Goal: Navigation & Orientation: Find specific page/section

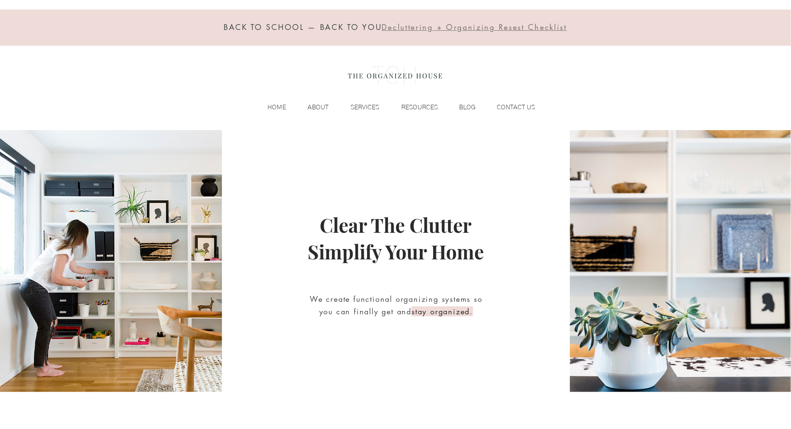
click at [62, 81] on div "BACK TO SCHOOL — BACK TO YOU Decluttering + Organizing Resest Checklist HOME AB…" at bounding box center [395, 65] width 791 height 130
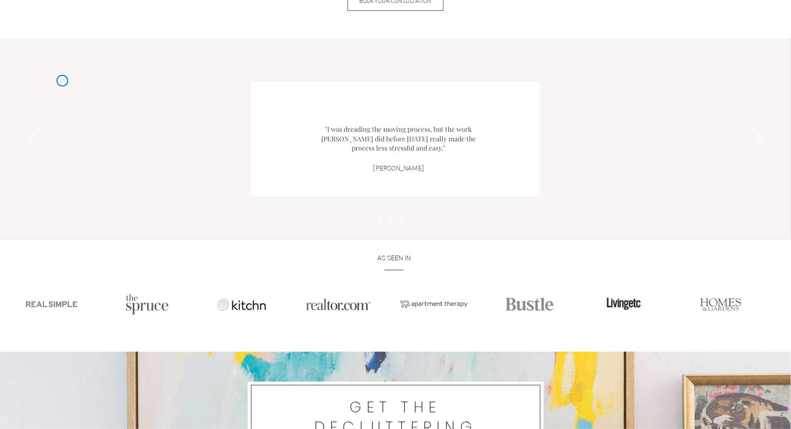
scroll to position [1117, 0]
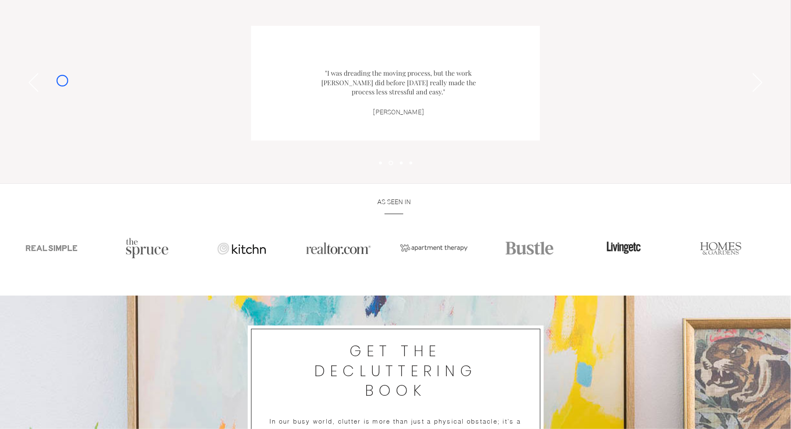
click at [62, 81] on div "Slideshow" at bounding box center [395, 83] width 791 height 202
click at [69, 50] on div "Slideshow" at bounding box center [395, 83] width 791 height 202
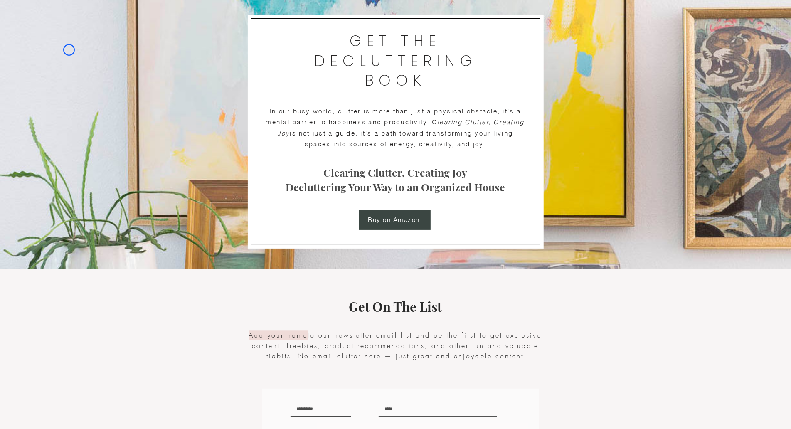
scroll to position [1457, 0]
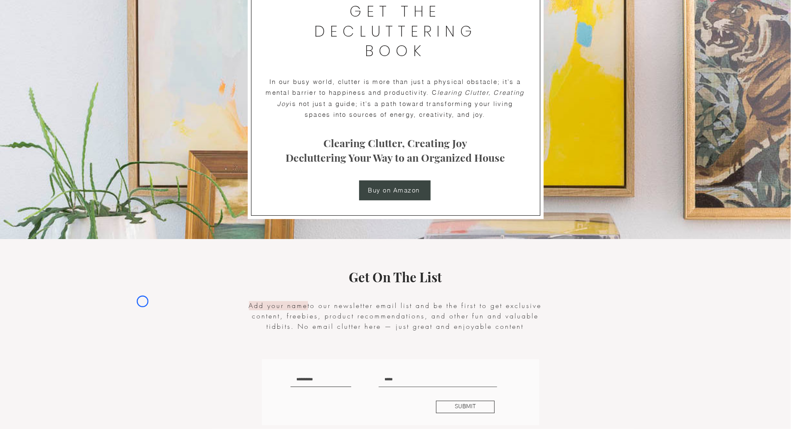
click at [69, 50] on img at bounding box center [395, 98] width 791 height 284
click at [55, 67] on img at bounding box center [395, 98] width 791 height 284
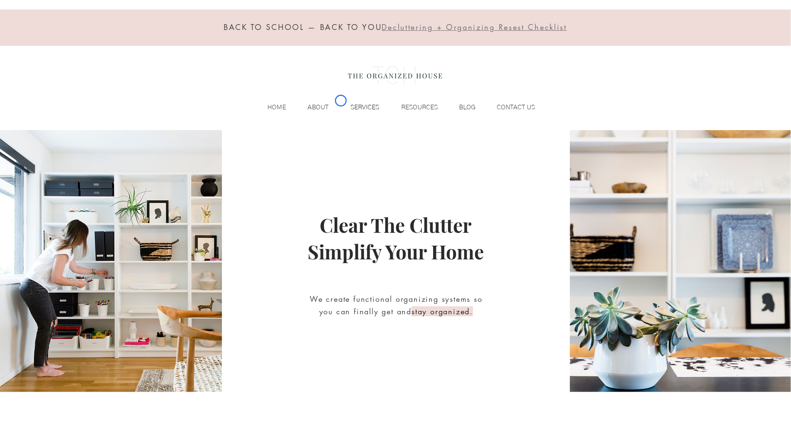
click at [341, 101] on div "SERVICES" at bounding box center [358, 107] width 51 height 12
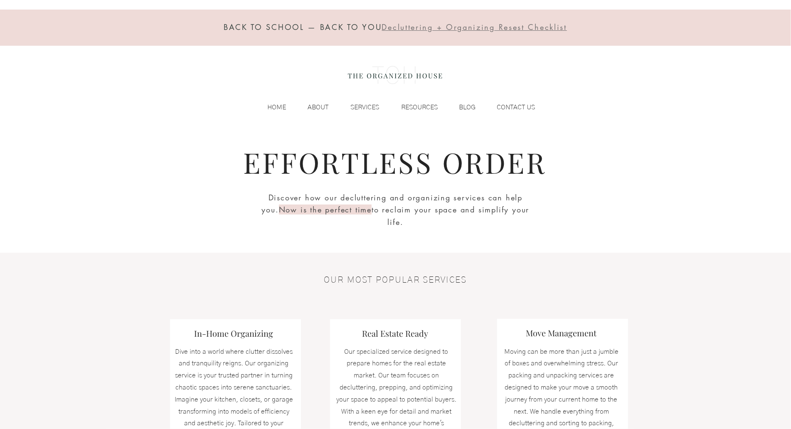
click at [81, 74] on div "BACK TO SCHOOL — BACK TO YOU Decluttering + Organizing Resest Checklist HOME AB…" at bounding box center [395, 65] width 791 height 130
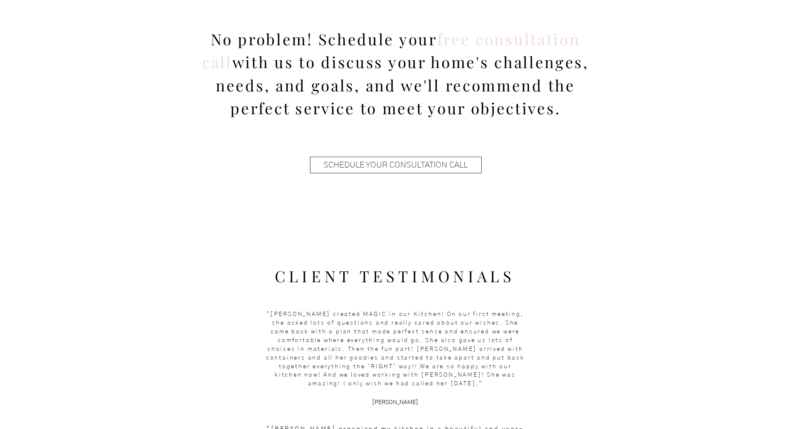
scroll to position [893, 0]
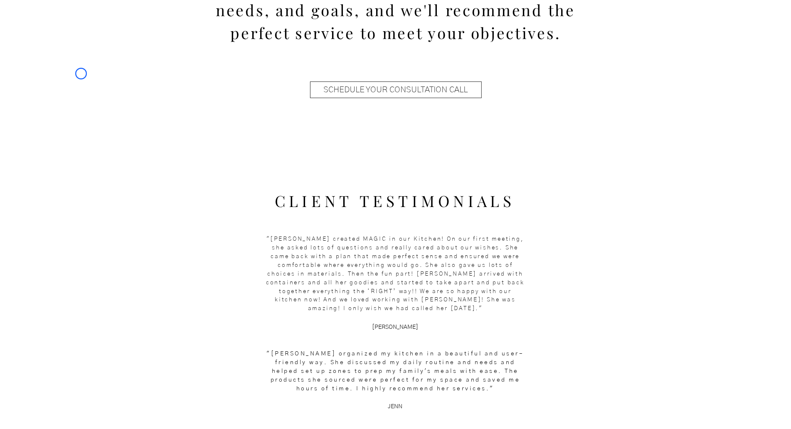
click at [81, 74] on div at bounding box center [395, 14] width 791 height 269
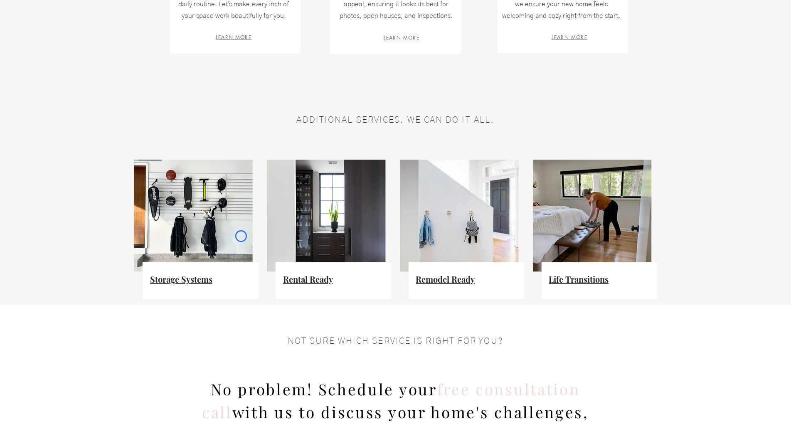
click at [241, 236] on img at bounding box center [193, 216] width 119 height 112
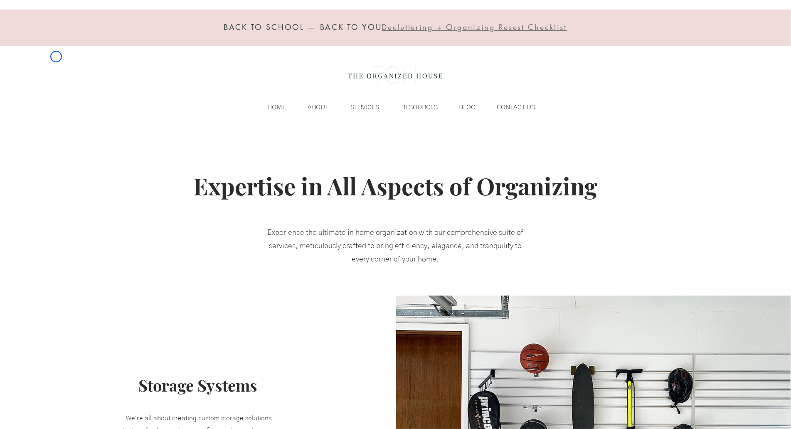
click at [56, 57] on div "BACK TO SCHOOL — BACK TO YOU Decluttering + Organizing Resest Checklist HOME AB…" at bounding box center [395, 65] width 791 height 130
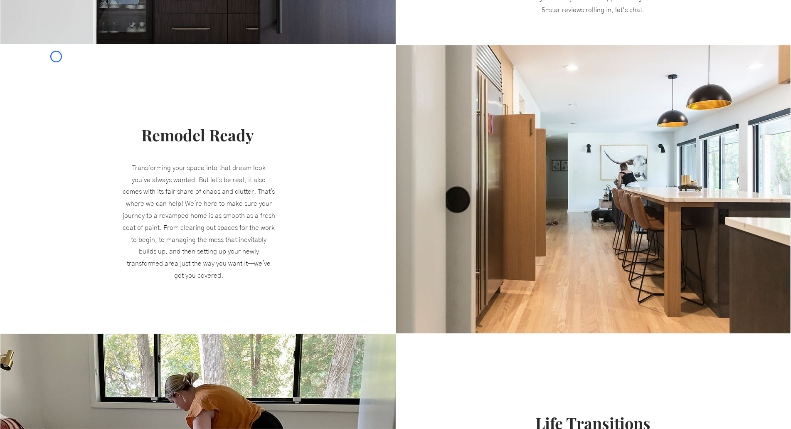
scroll to position [841, 0]
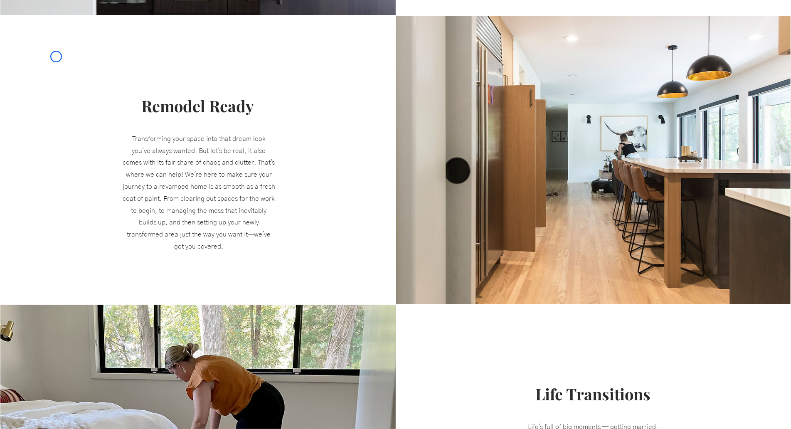
click at [56, 57] on div at bounding box center [197, 160] width 395 height 288
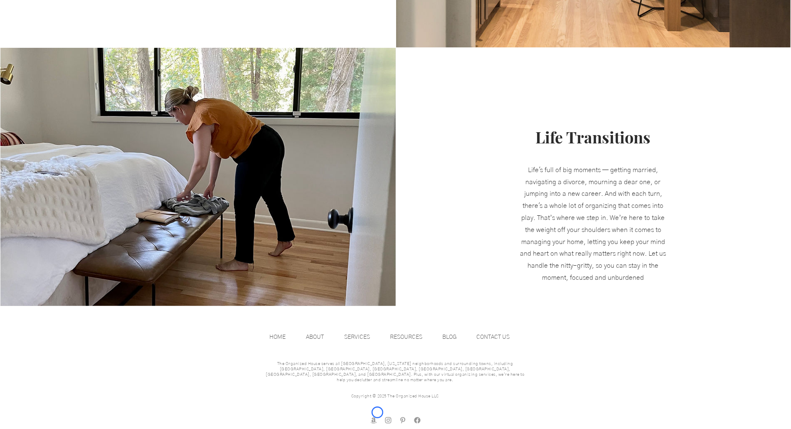
click at [378, 416] on img "amazon store front" at bounding box center [374, 420] width 8 height 8
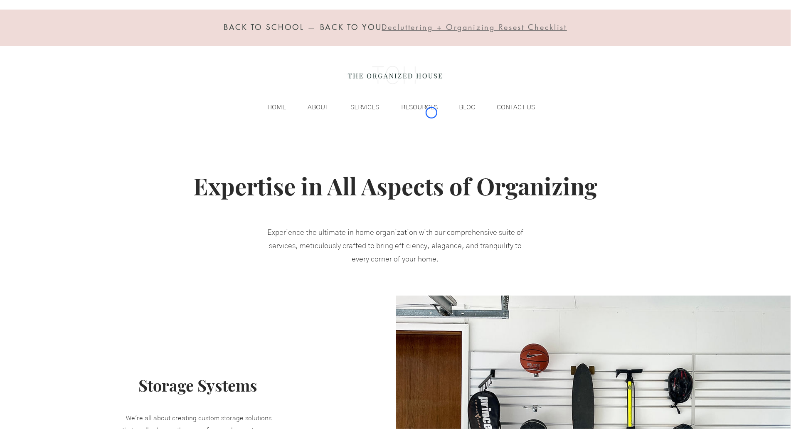
click at [432, 113] on p "RESOURCES" at bounding box center [419, 107] width 45 height 12
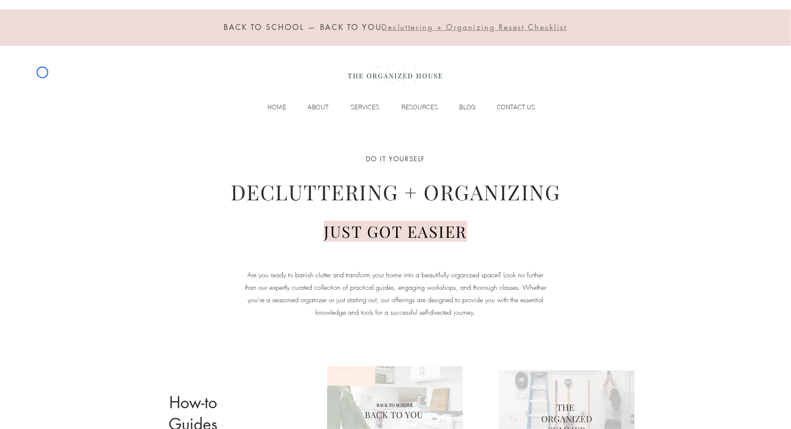
click at [42, 72] on div "BACK TO SCHOOL — BACK TO YOU Decluttering + Organizing Resest Checklist HOME AB…" at bounding box center [395, 65] width 791 height 130
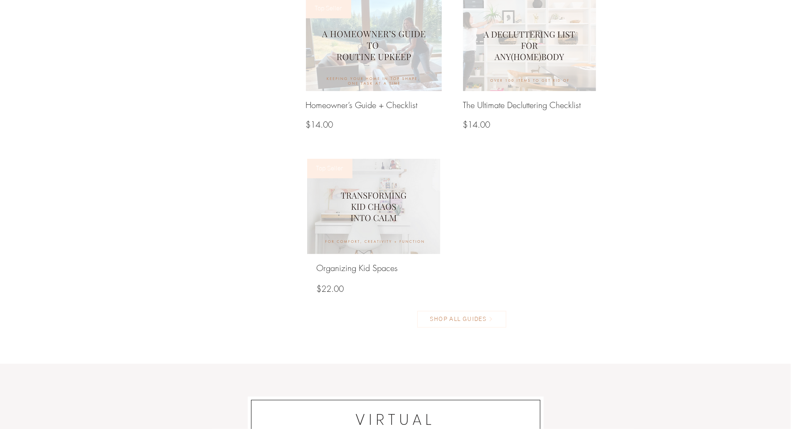
scroll to position [864, 0]
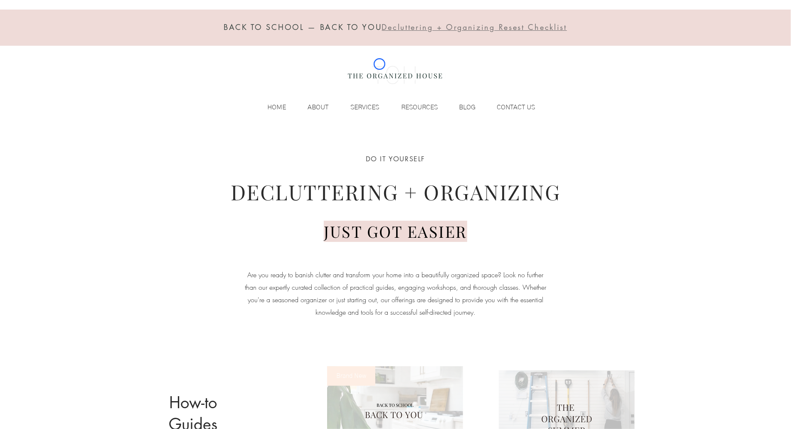
click at [380, 64] on img at bounding box center [395, 75] width 102 height 33
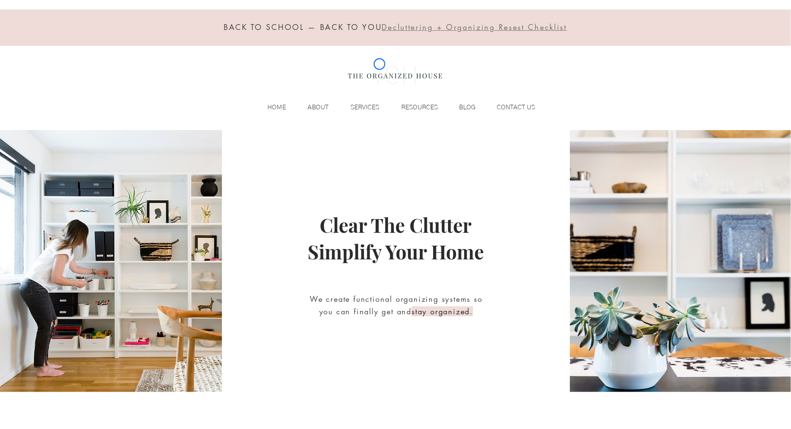
click at [380, 64] on img at bounding box center [395, 75] width 102 height 33
click at [70, 79] on div "BACK TO SCHOOL — BACK TO YOU Decluttering + Organizing Resest Checklist HOME AB…" at bounding box center [395, 65] width 791 height 130
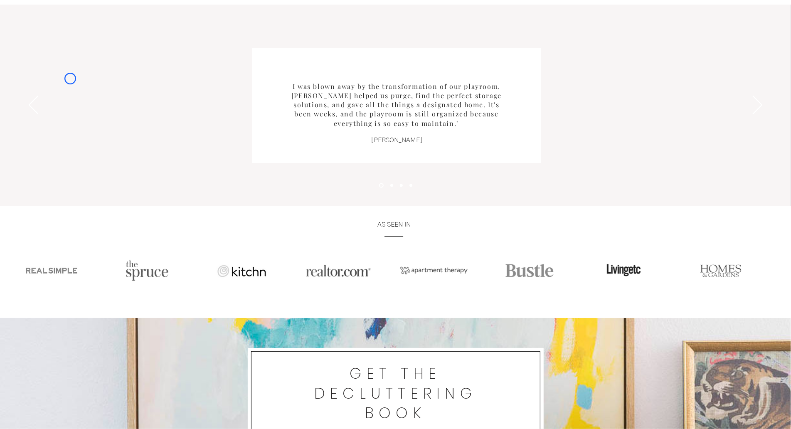
scroll to position [1147, 0]
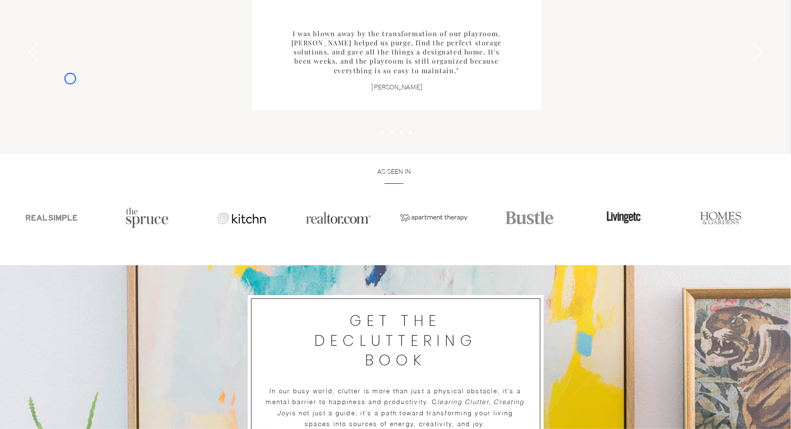
click at [70, 79] on div "Slideshow" at bounding box center [395, 53] width 791 height 202
